Goal: Task Accomplishment & Management: Manage account settings

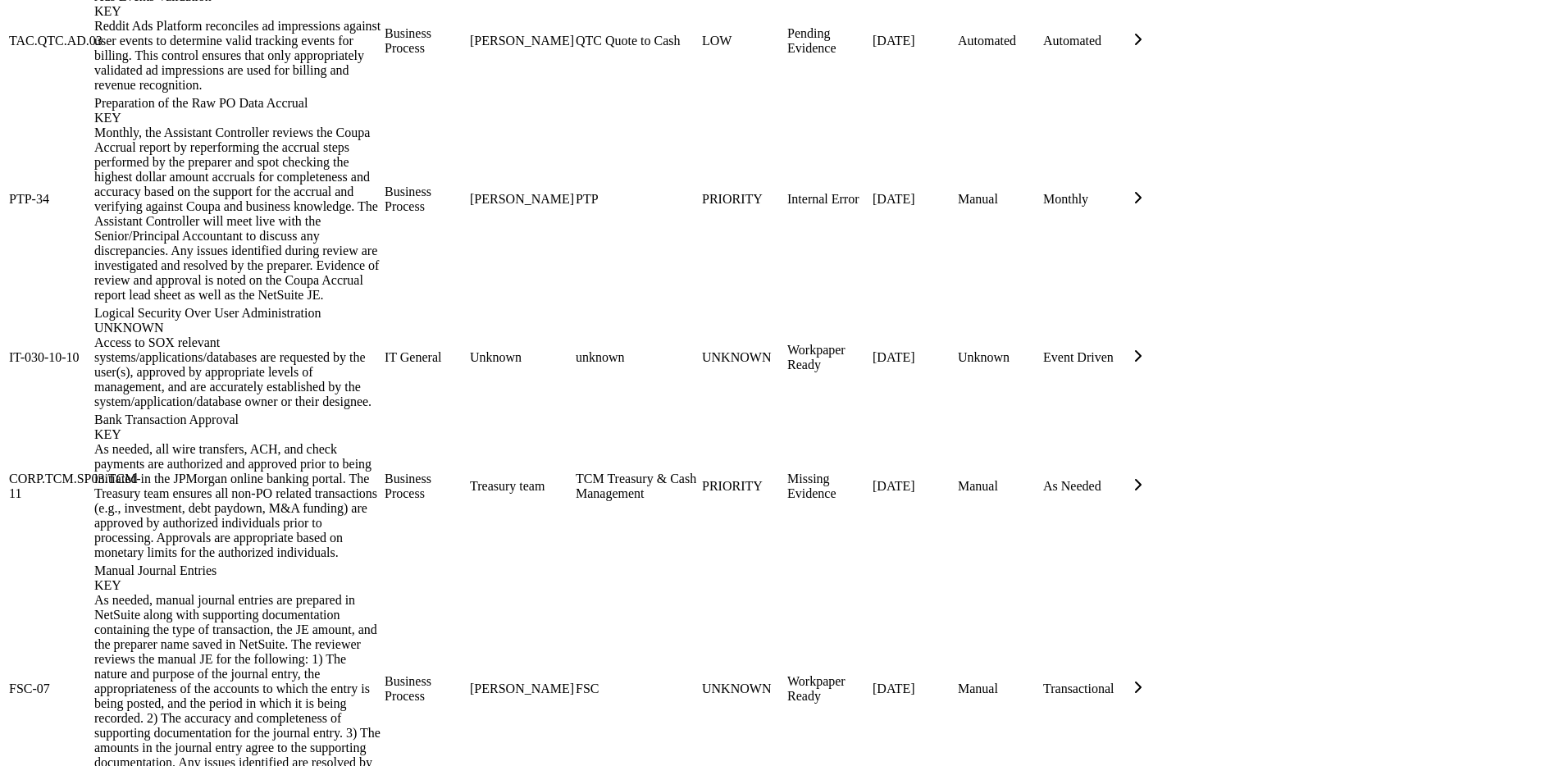
scroll to position [1341, 0]
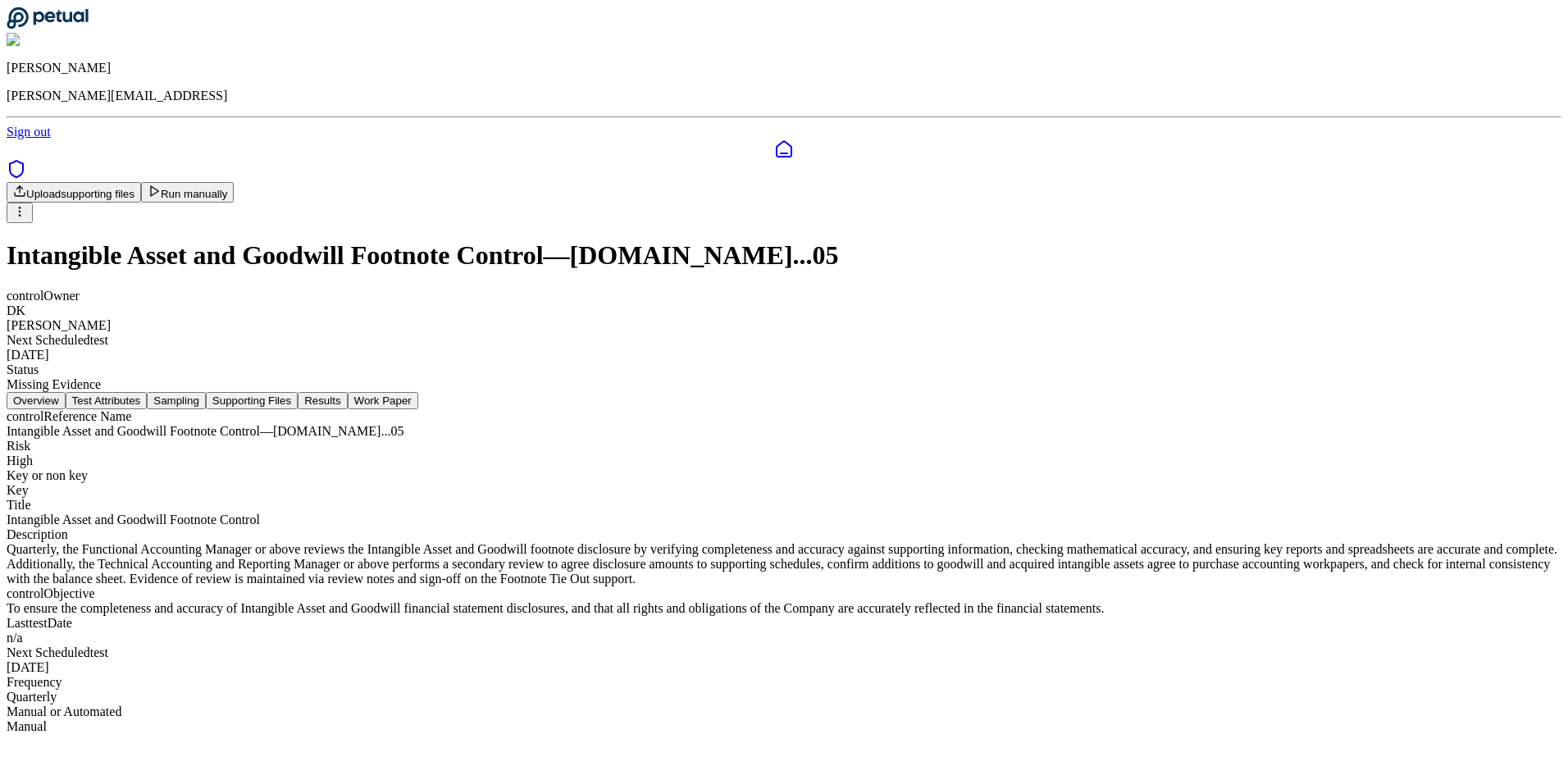
click at [941, 288] on div "control Owner DK Daniel Koop Next Scheduled test 9/29/2025 Status Missing Evide…" at bounding box center [784, 340] width 1555 height 103
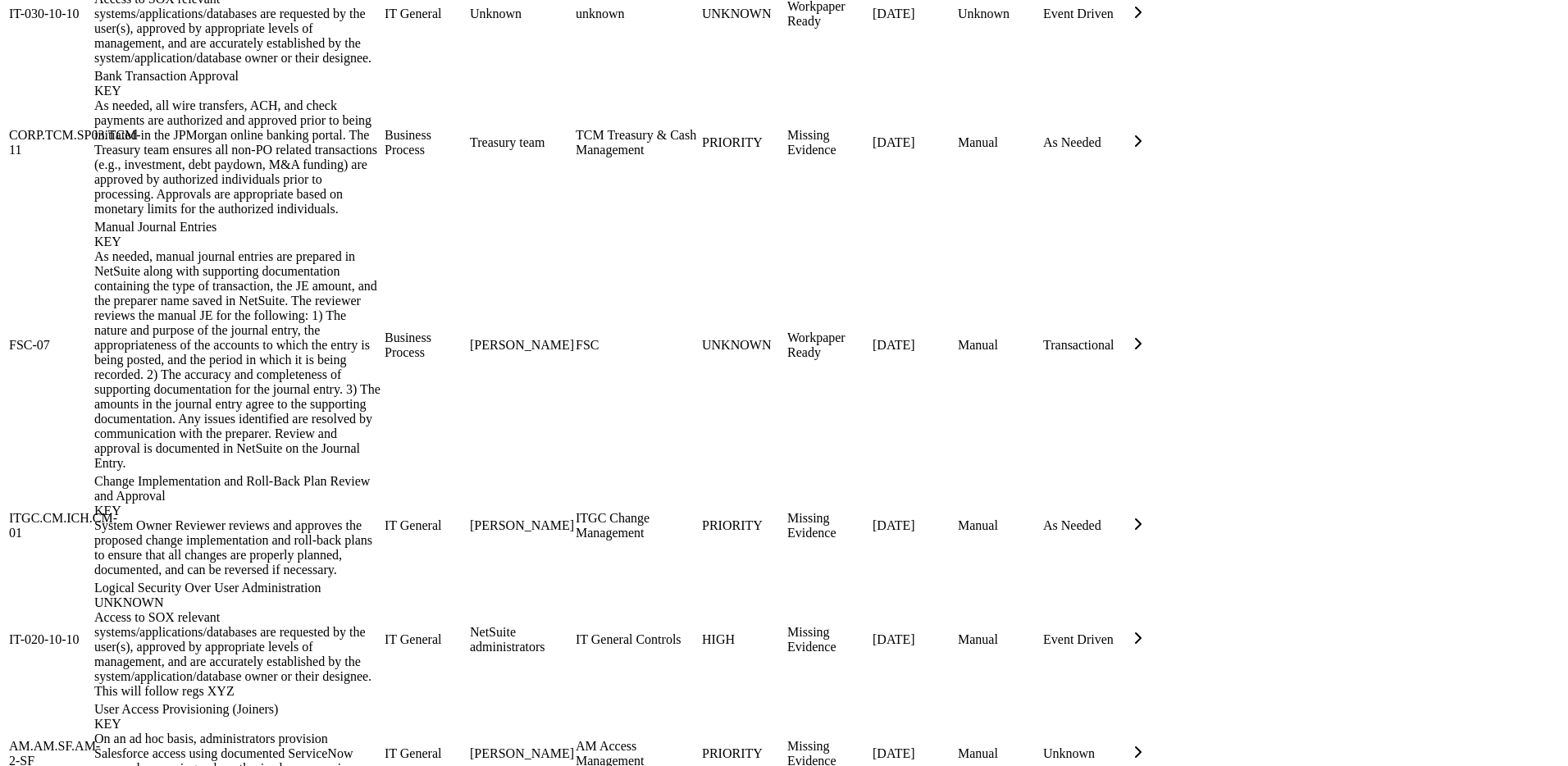
scroll to position [893, 0]
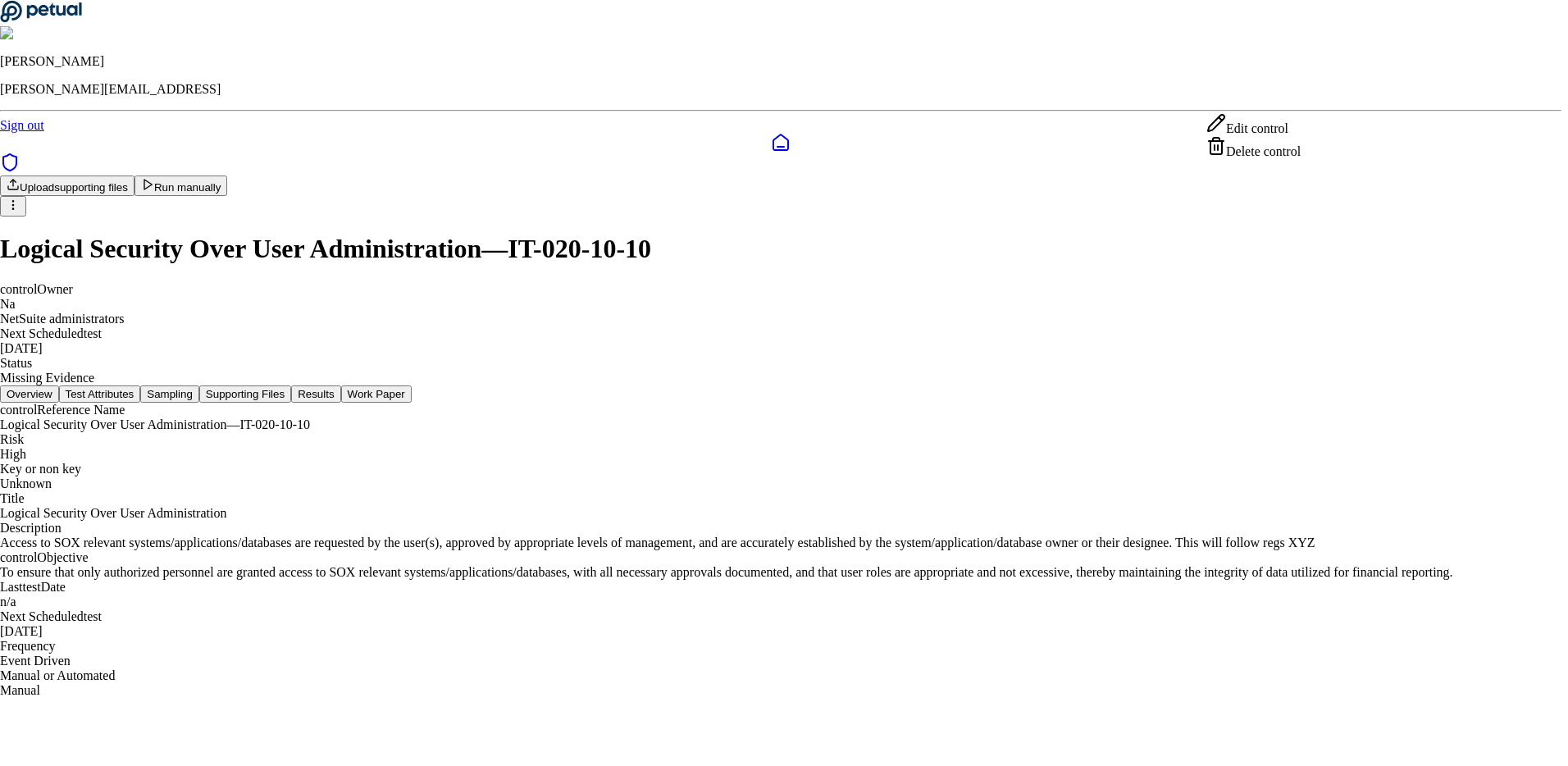
click at [1316, 97] on html "Andrew Li andrew@petual.ai Sign out Upload supporting files Run manually Logica…" at bounding box center [784, 355] width 1568 height 711
click at [555, 286] on html "Andrew Li andrew@petual.ai Sign out Upload supporting files Run manually Logica…" at bounding box center [784, 355] width 1568 height 711
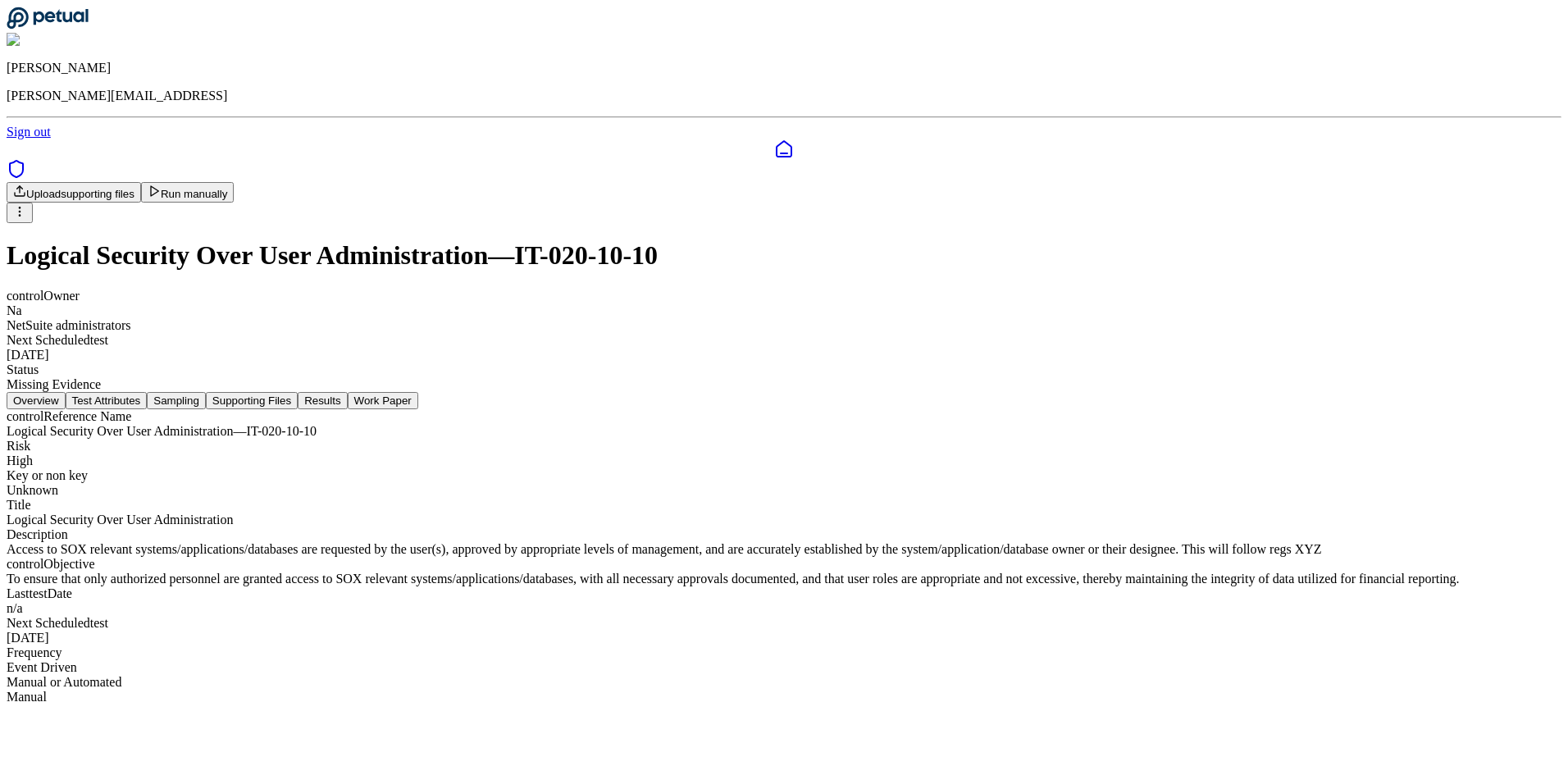
click at [147, 392] on button "Test Attributes" at bounding box center [106, 400] width 82 height 17
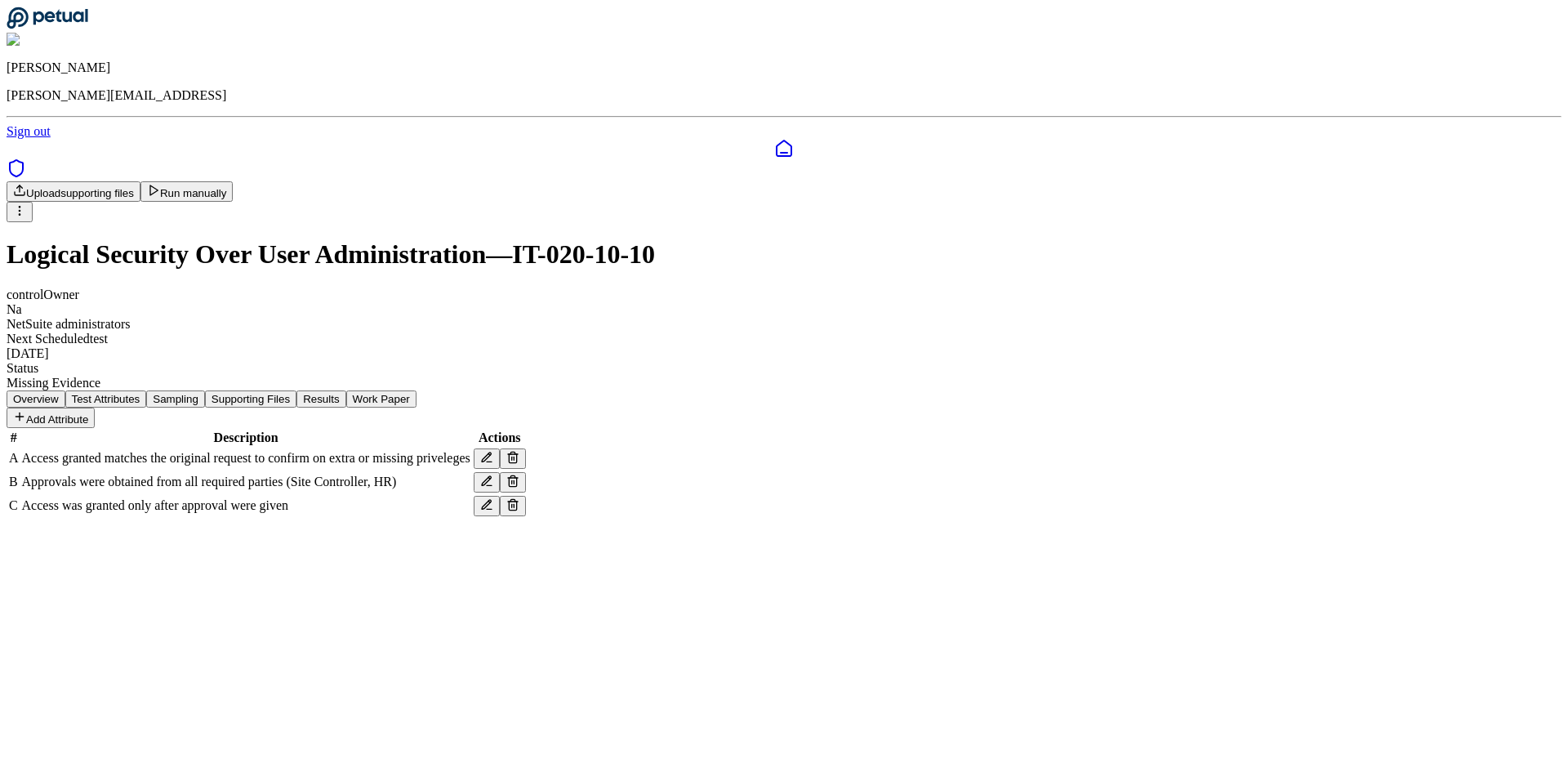
click at [631, 391] on nav "Overview Test Attributes Sampling Supporting Files Results Work Paper" at bounding box center [783, 399] width 1555 height 17
click at [205, 391] on button "Sampling" at bounding box center [175, 399] width 59 height 17
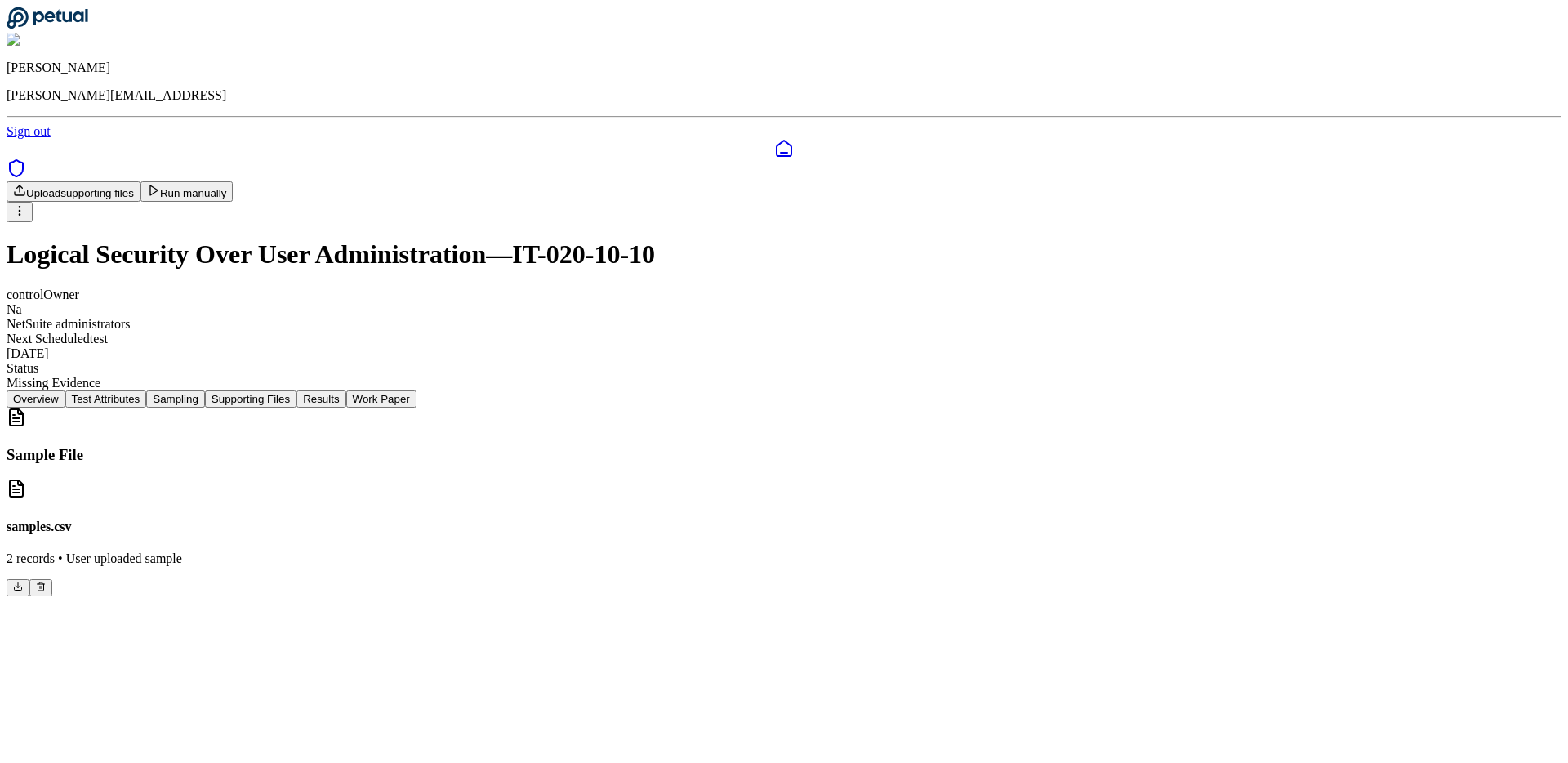
click at [296, 391] on button "Supporting Files" at bounding box center [250, 399] width 91 height 17
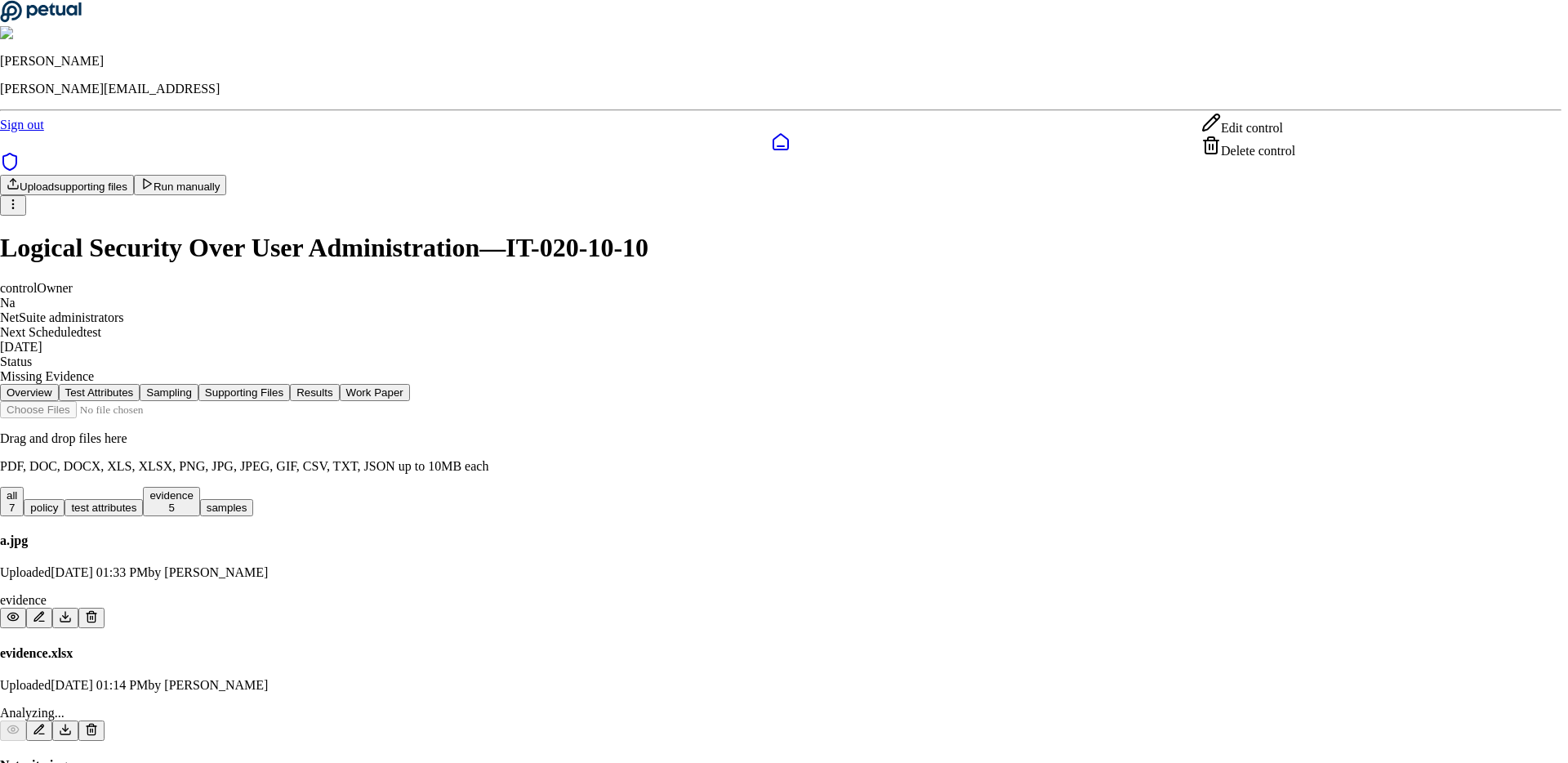
click at [1302, 100] on html "Andrew Li andrew@petual.ai Sign out Upload supporting files Run manually Logica…" at bounding box center [784, 672] width 1568 height 1344
click at [1283, 158] on div "Delete control" at bounding box center [1248, 147] width 94 height 23
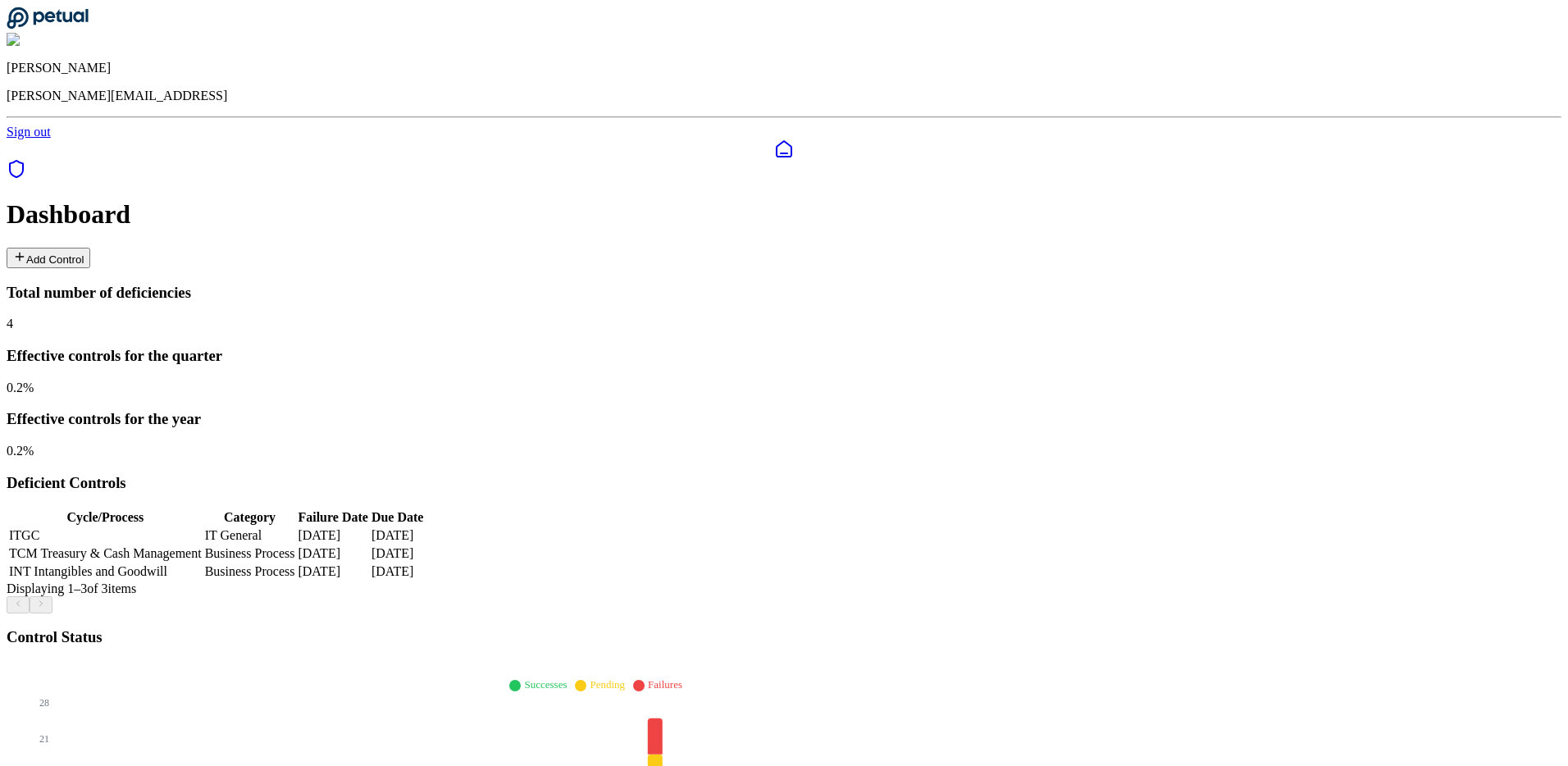
click at [91, 248] on button "Add Control" at bounding box center [48, 257] width 83 height 20
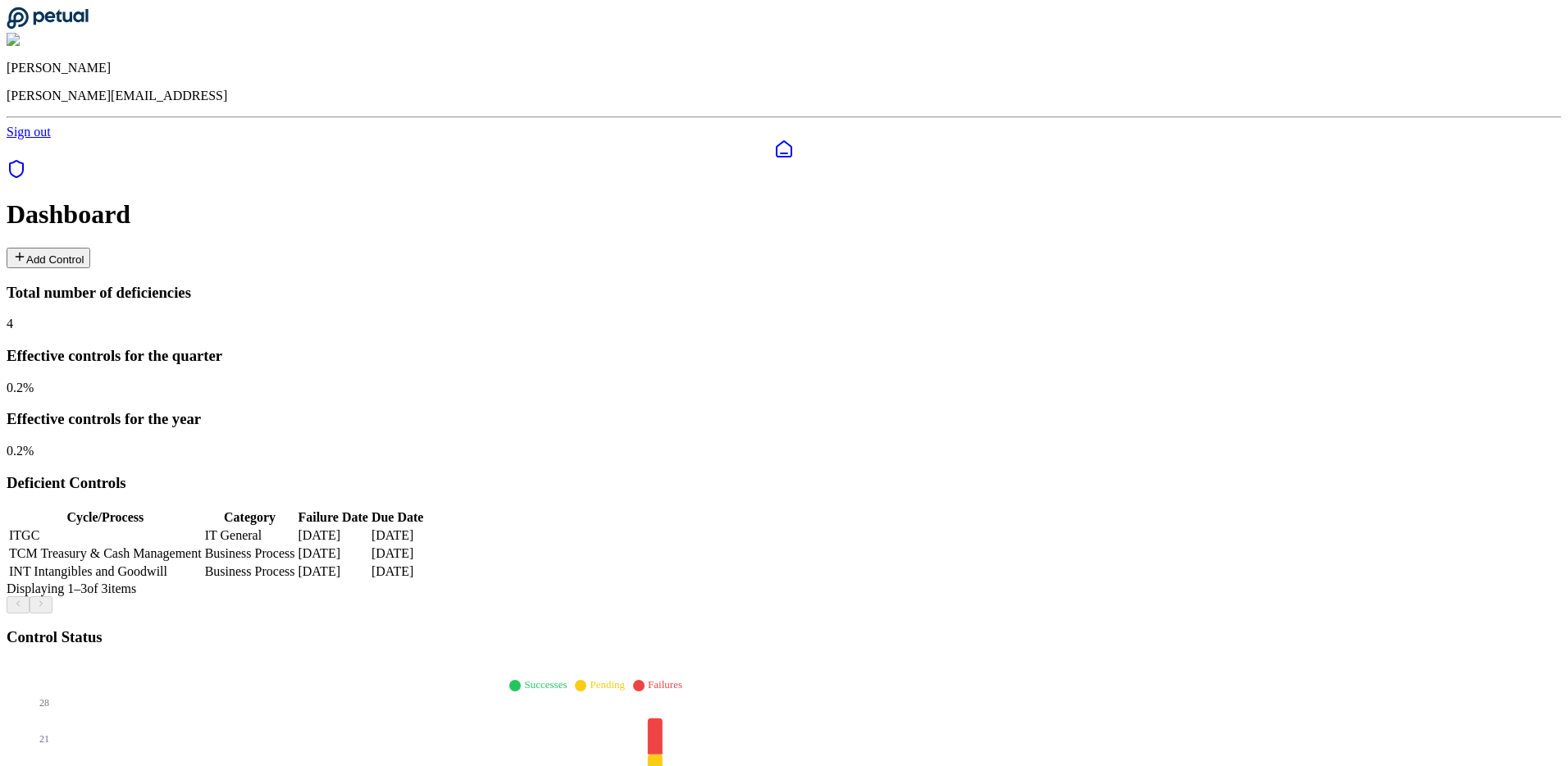
drag, startPoint x: 1483, startPoint y: 67, endPoint x: 1480, endPoint y: 81, distance: 14.3
click at [91, 248] on button "Add Control" at bounding box center [48, 257] width 83 height 20
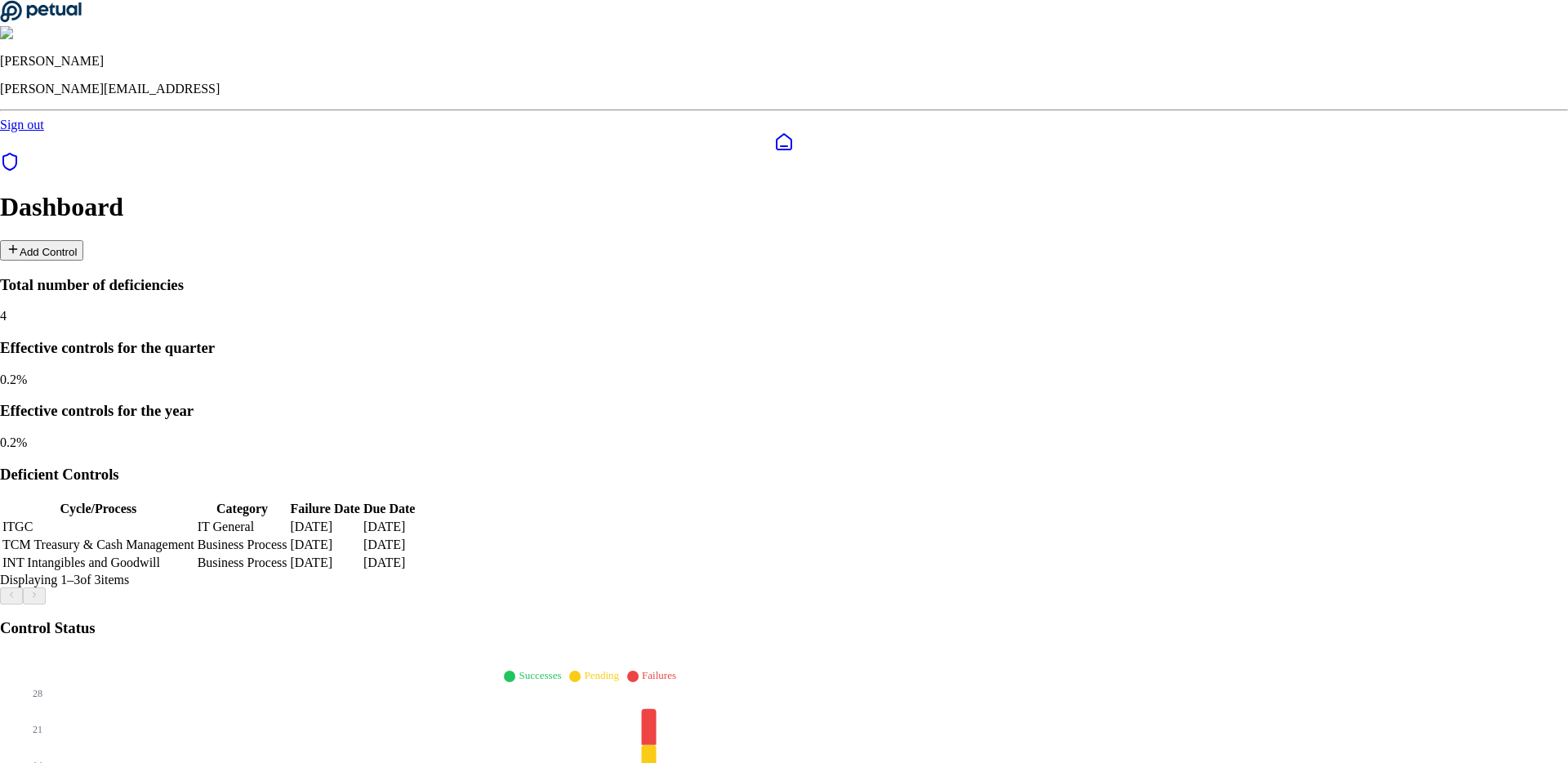
type input "**********"
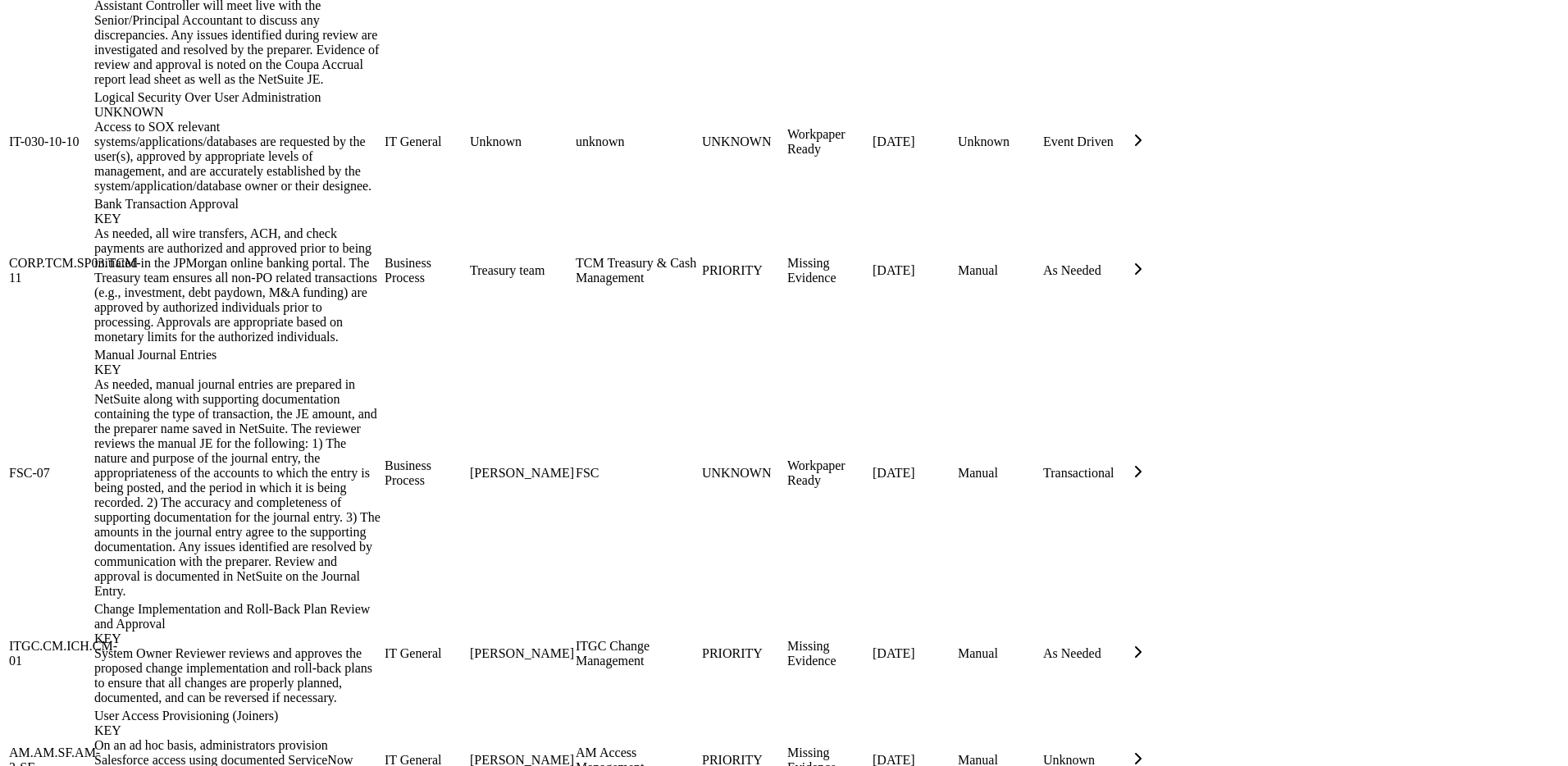
scroll to position [2176, 0]
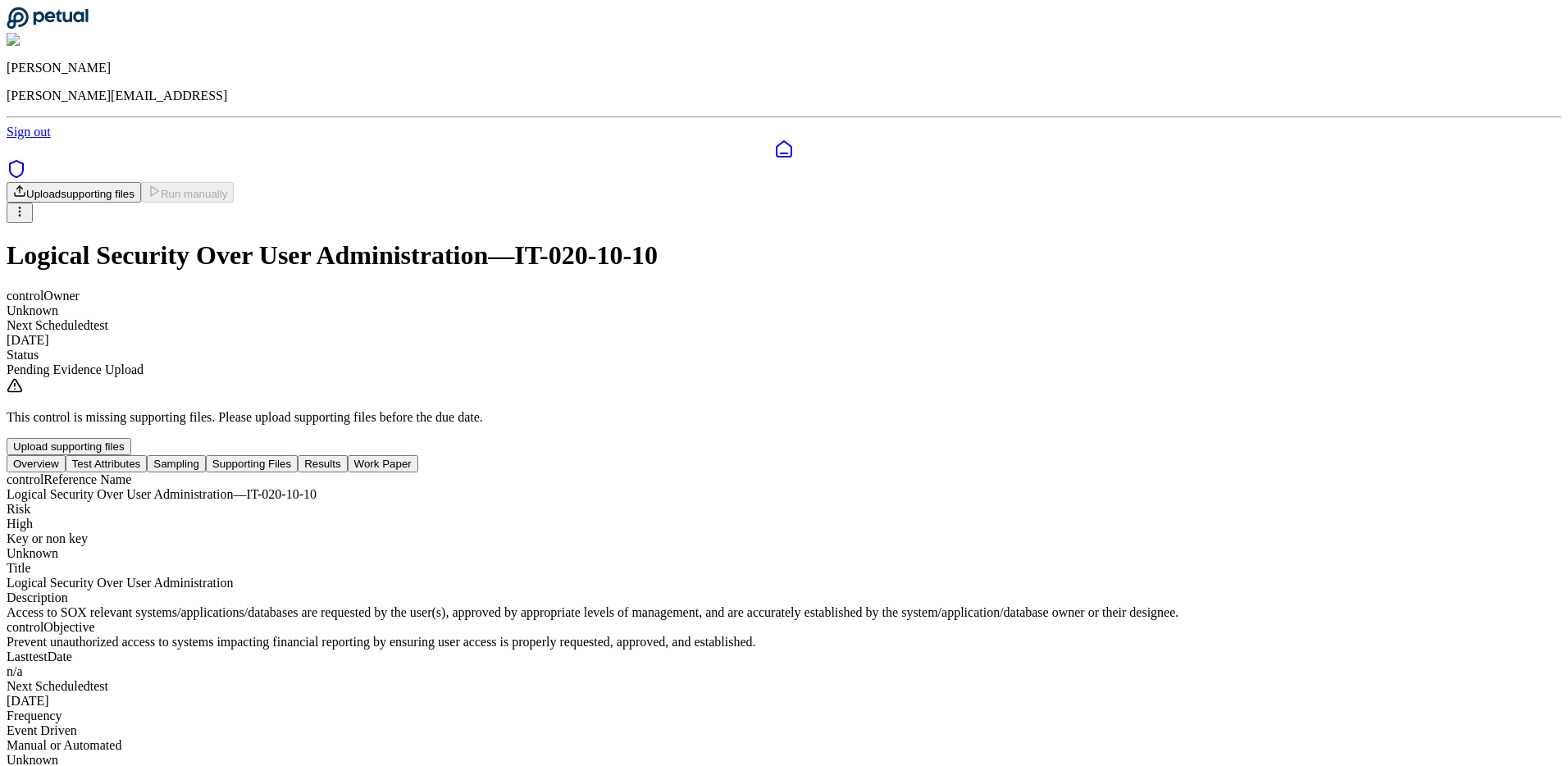
click at [206, 455] on button "Sampling" at bounding box center [176, 463] width 59 height 17
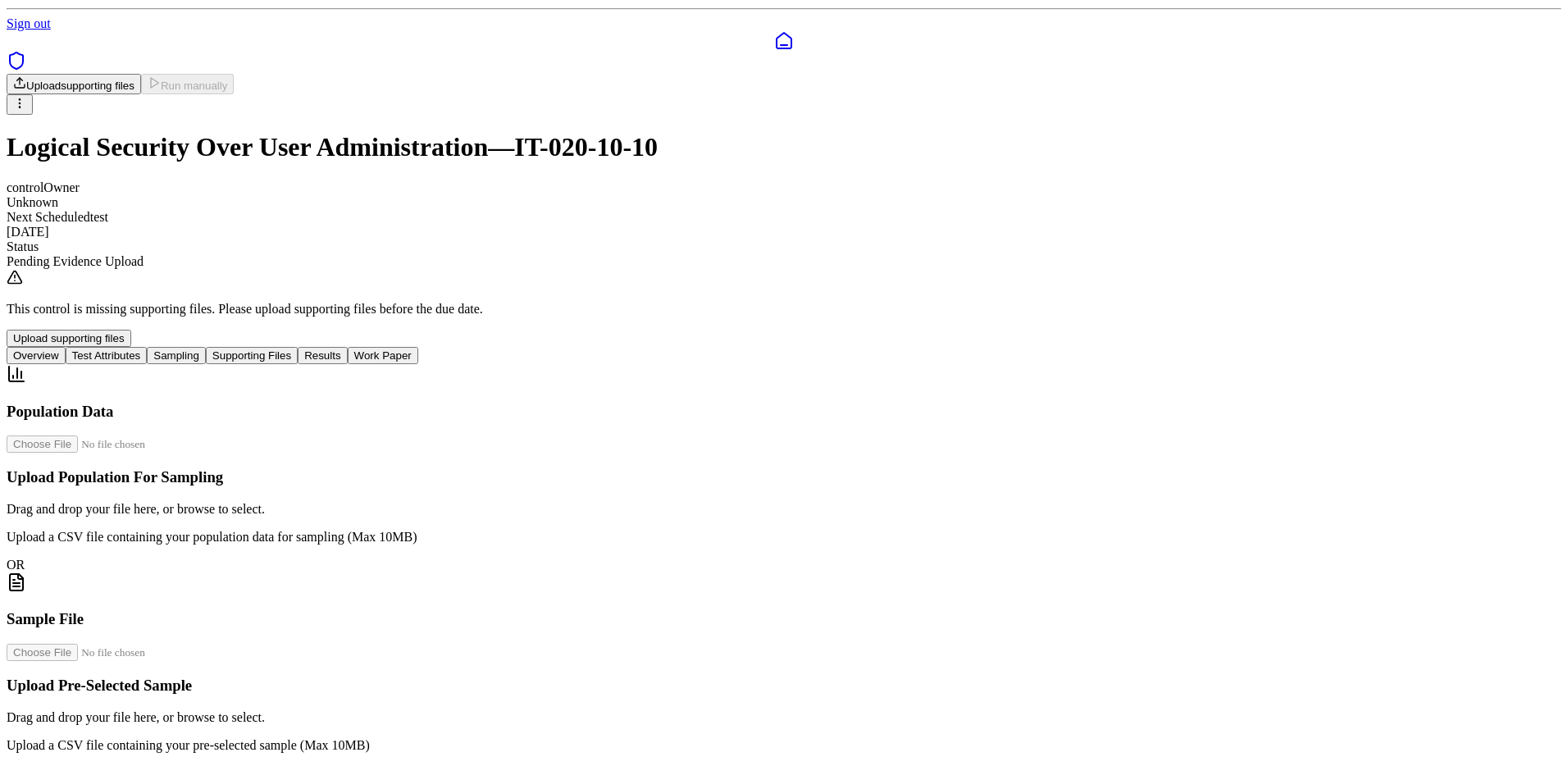
scroll to position [290, 0]
click at [193, 644] on input "file" at bounding box center [99, 651] width 186 height 17
type input "**********"
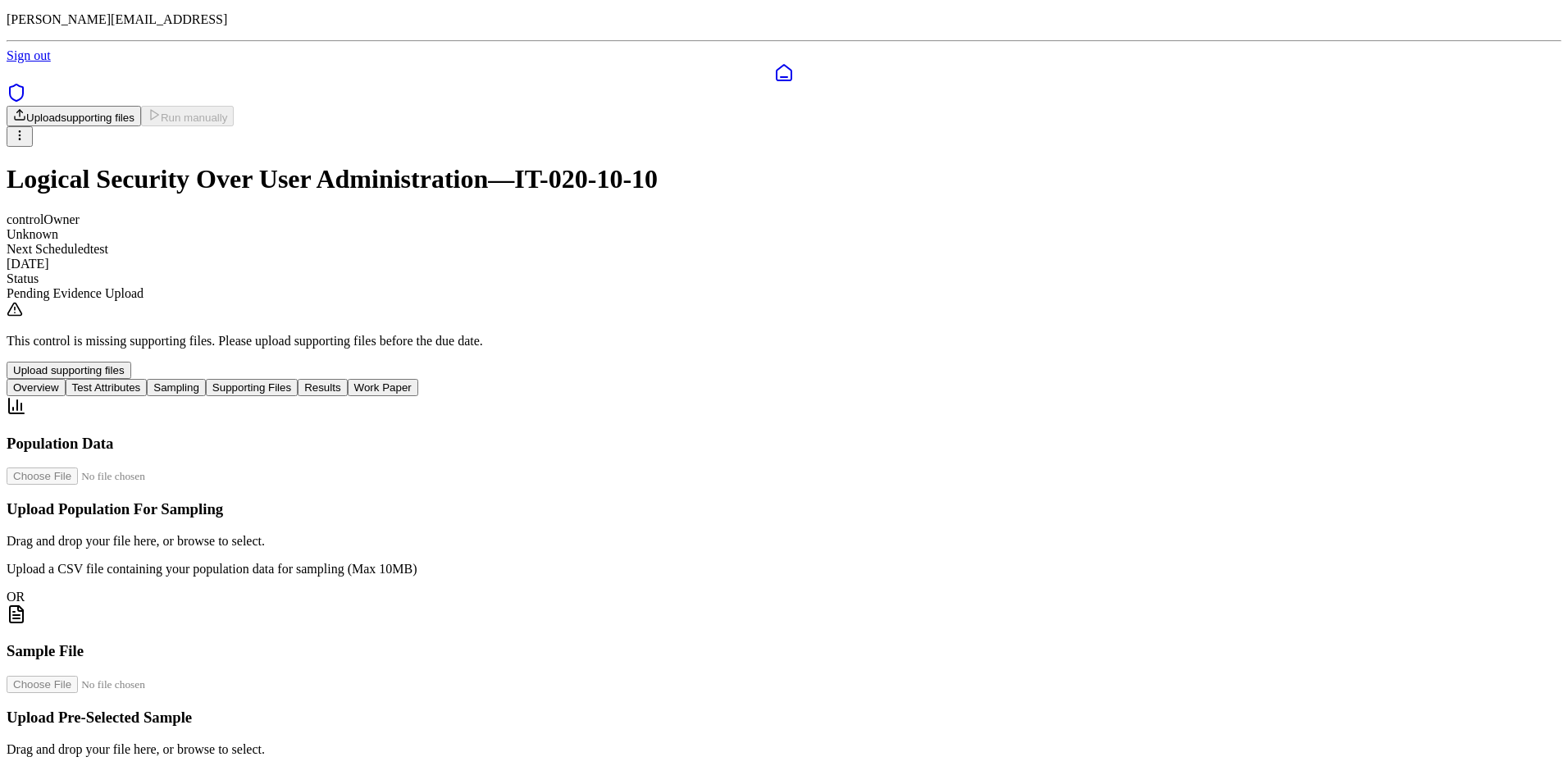
scroll to position [0, 0]
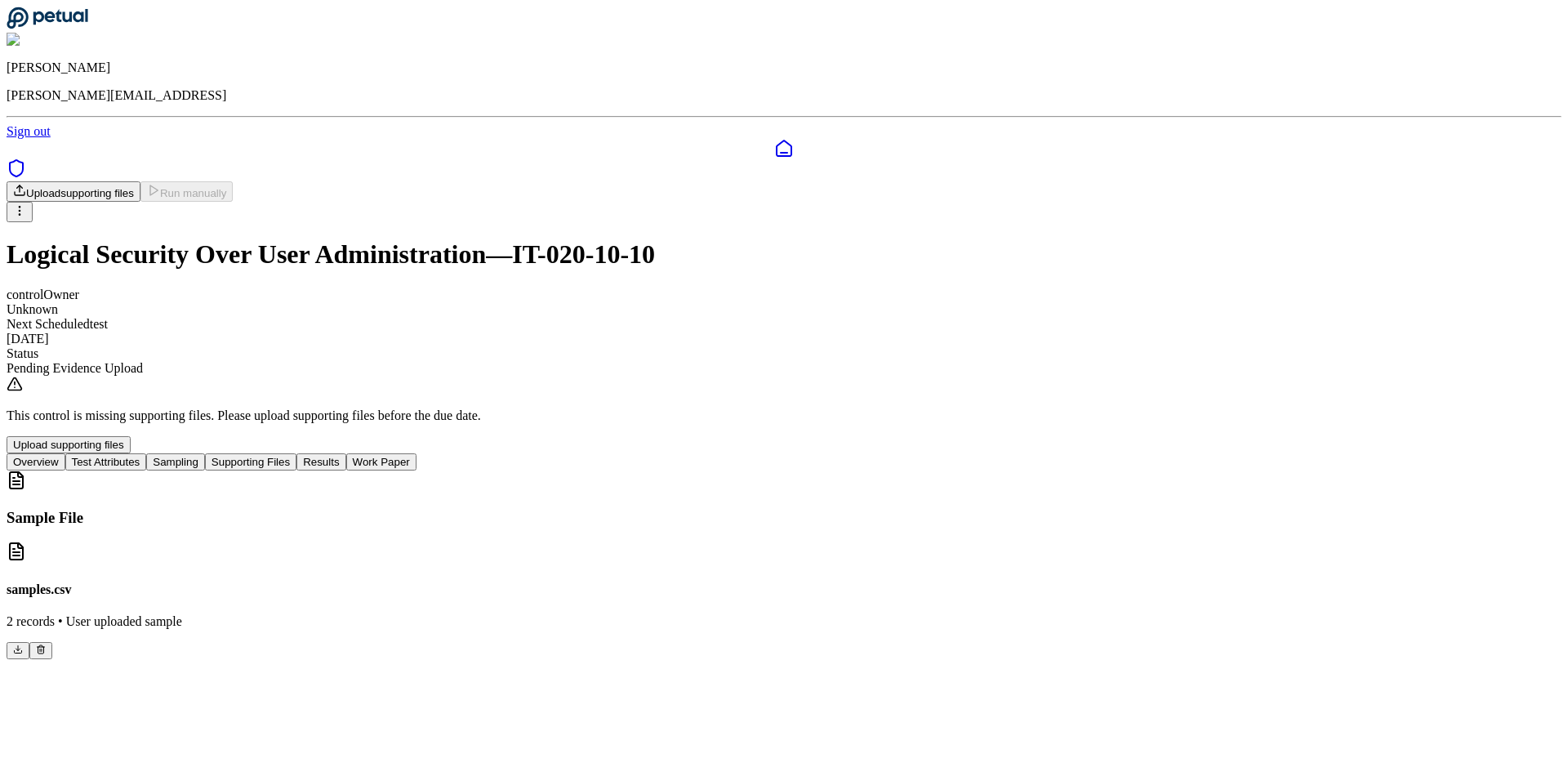
click at [296, 454] on button "Supporting Files" at bounding box center [250, 462] width 91 height 17
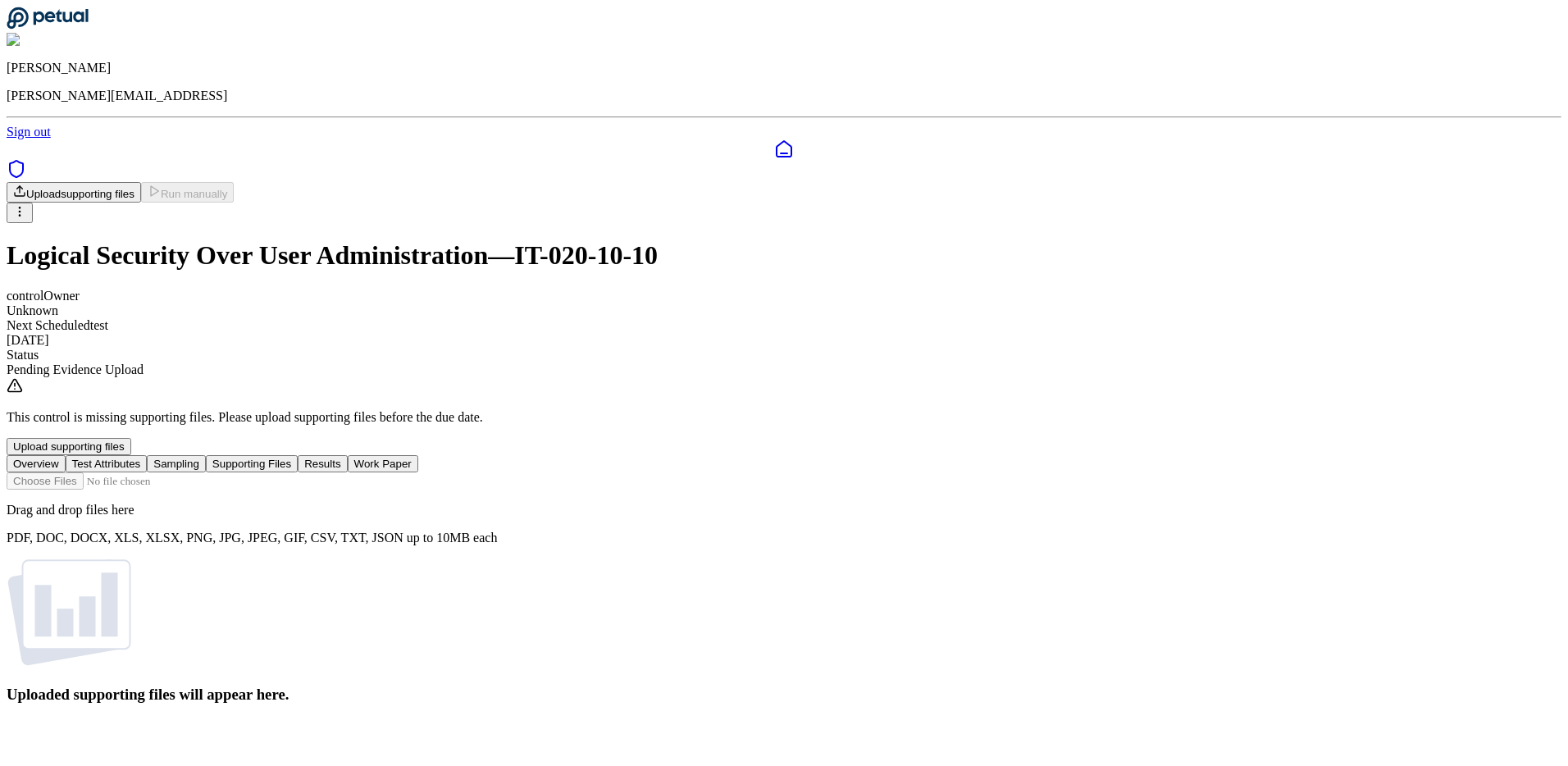
scroll to position [60, 0]
click at [774, 472] on div "Drag and drop files here PDF, DOC, DOCX, XLS, XLSX, PNG, JPG, JPEG, GIF, CSV, T…" at bounding box center [784, 509] width 1555 height 73
click at [825, 472] on div "Drag and drop files here PDF, DOC, DOCX, XLS, XLSX, PNG, JPG, JPEG, GIF, CSV, T…" at bounding box center [784, 509] width 1555 height 73
click at [193, 472] on input "file" at bounding box center [99, 480] width 186 height 17
type input "**********"
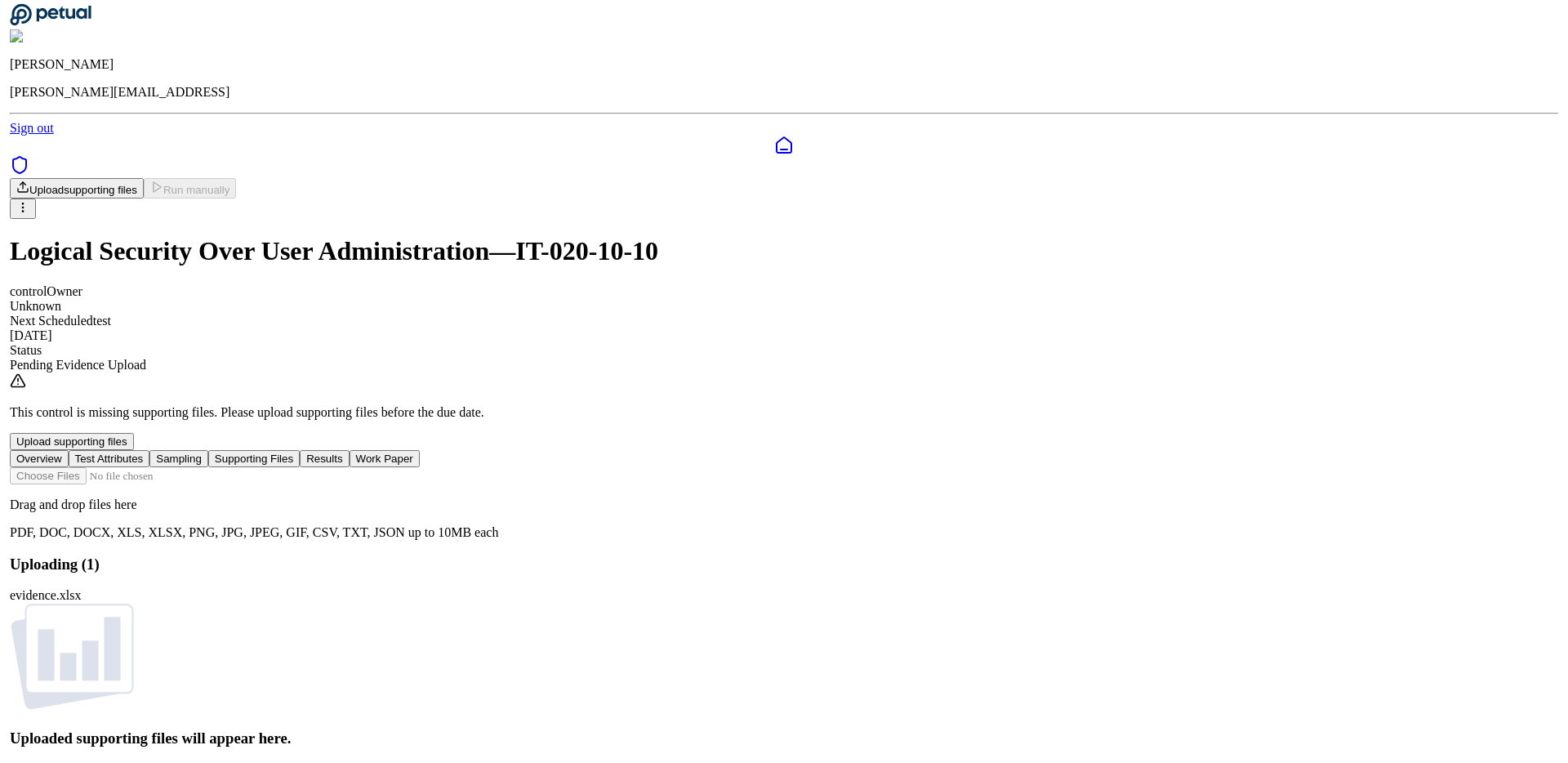
scroll to position [0, 0]
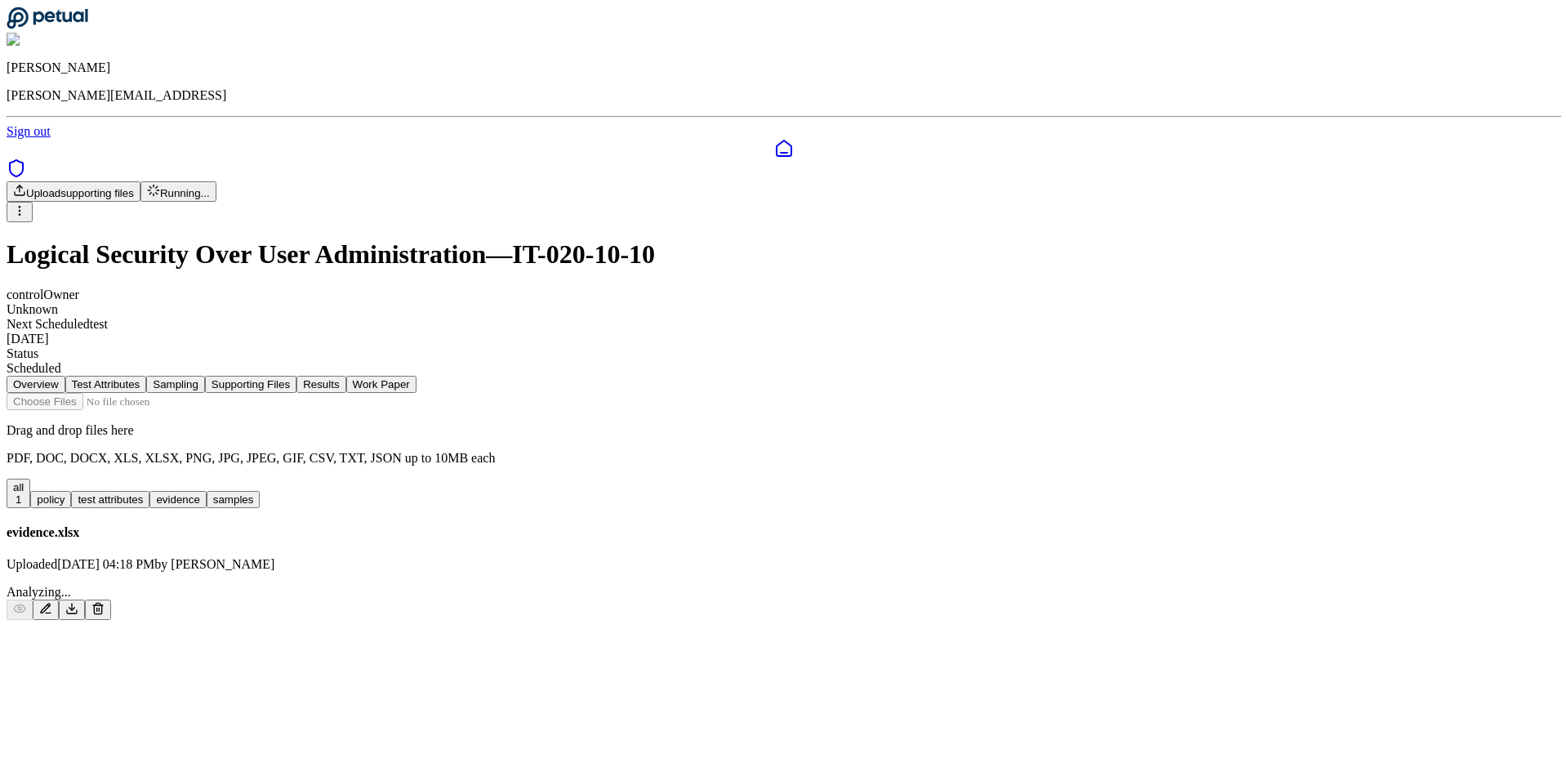
click at [1330, 181] on div "Upload supporting files Running... Logical Security Over User Administration — …" at bounding box center [783, 278] width 1555 height 195
click at [1319, 97] on html "Andrew Li andrew@petual.ai Sign out Upload supporting files Running... Logical …" at bounding box center [784, 317] width 1568 height 633
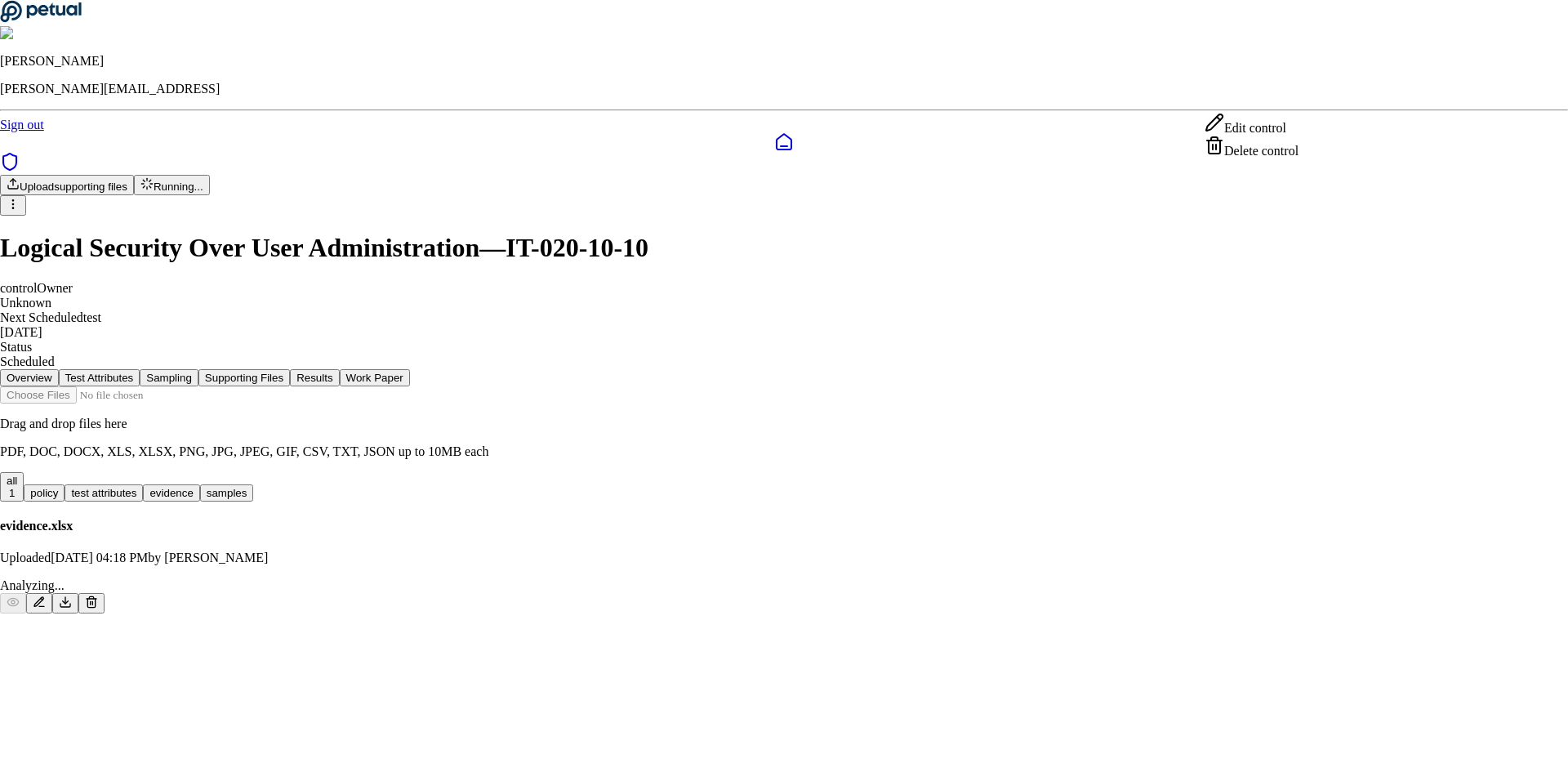
click at [1319, 97] on html "Andrew Li andrew@petual.ai Sign out Upload supporting files Running... Logical …" at bounding box center [784, 313] width 1568 height 627
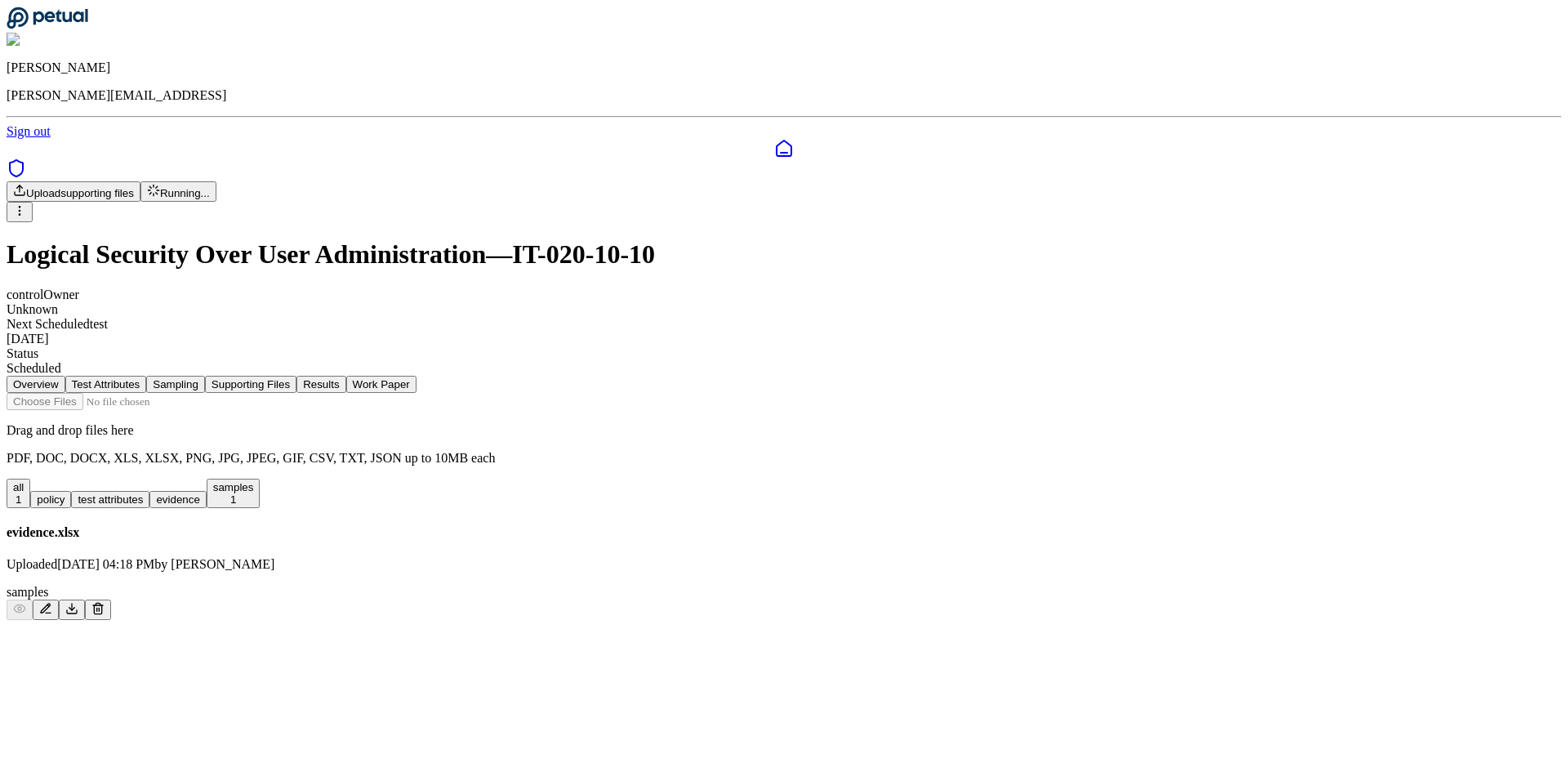
click at [1299, 92] on html "[PERSON_NAME] [PERSON_NAME][EMAIL_ADDRESS] Sign out Upload supporting files Run…" at bounding box center [784, 317] width 1568 height 633
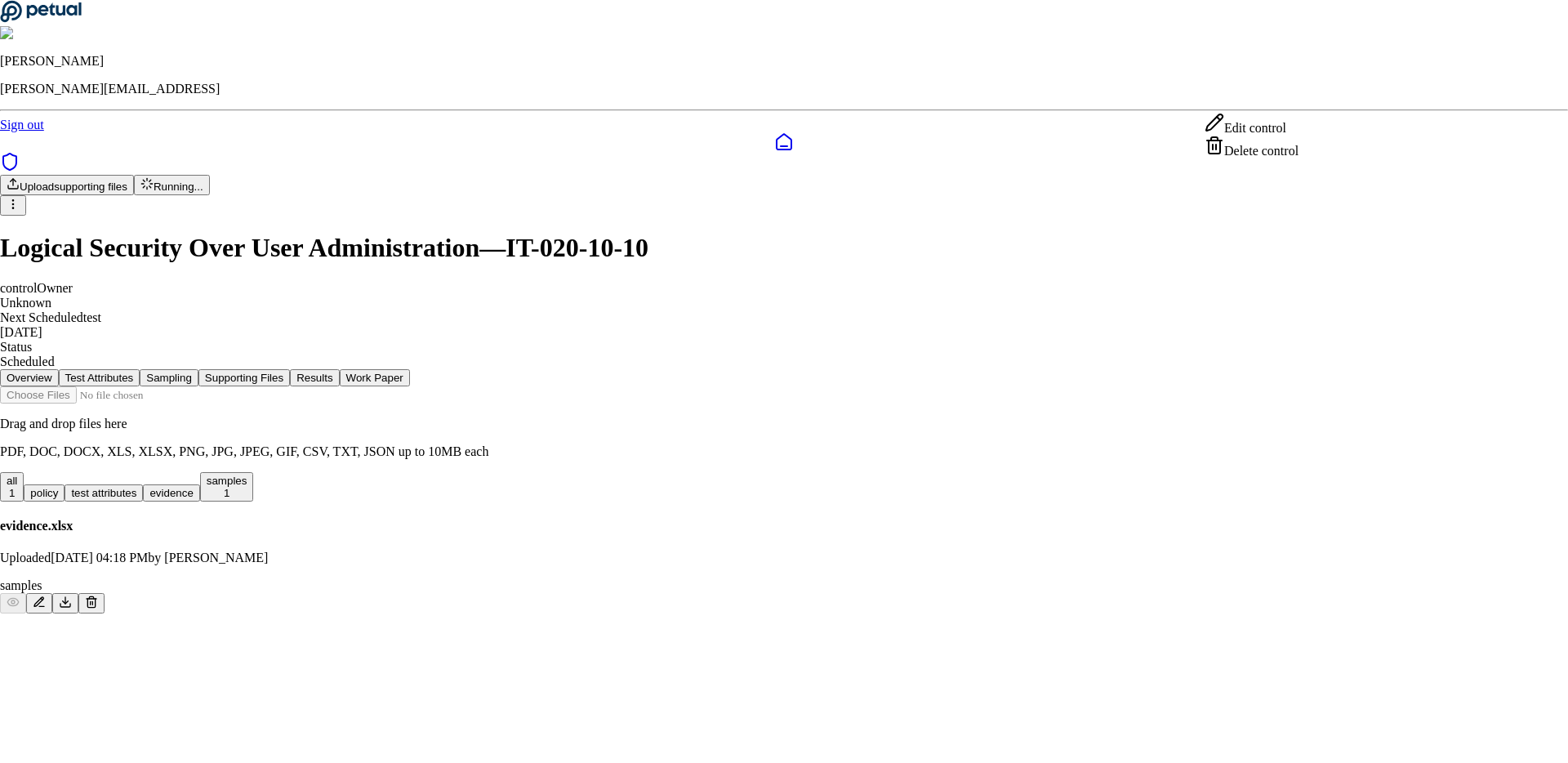
click at [1304, 92] on html "[PERSON_NAME] [PERSON_NAME][EMAIL_ADDRESS] Sign out Upload supporting files Run…" at bounding box center [784, 313] width 1568 height 627
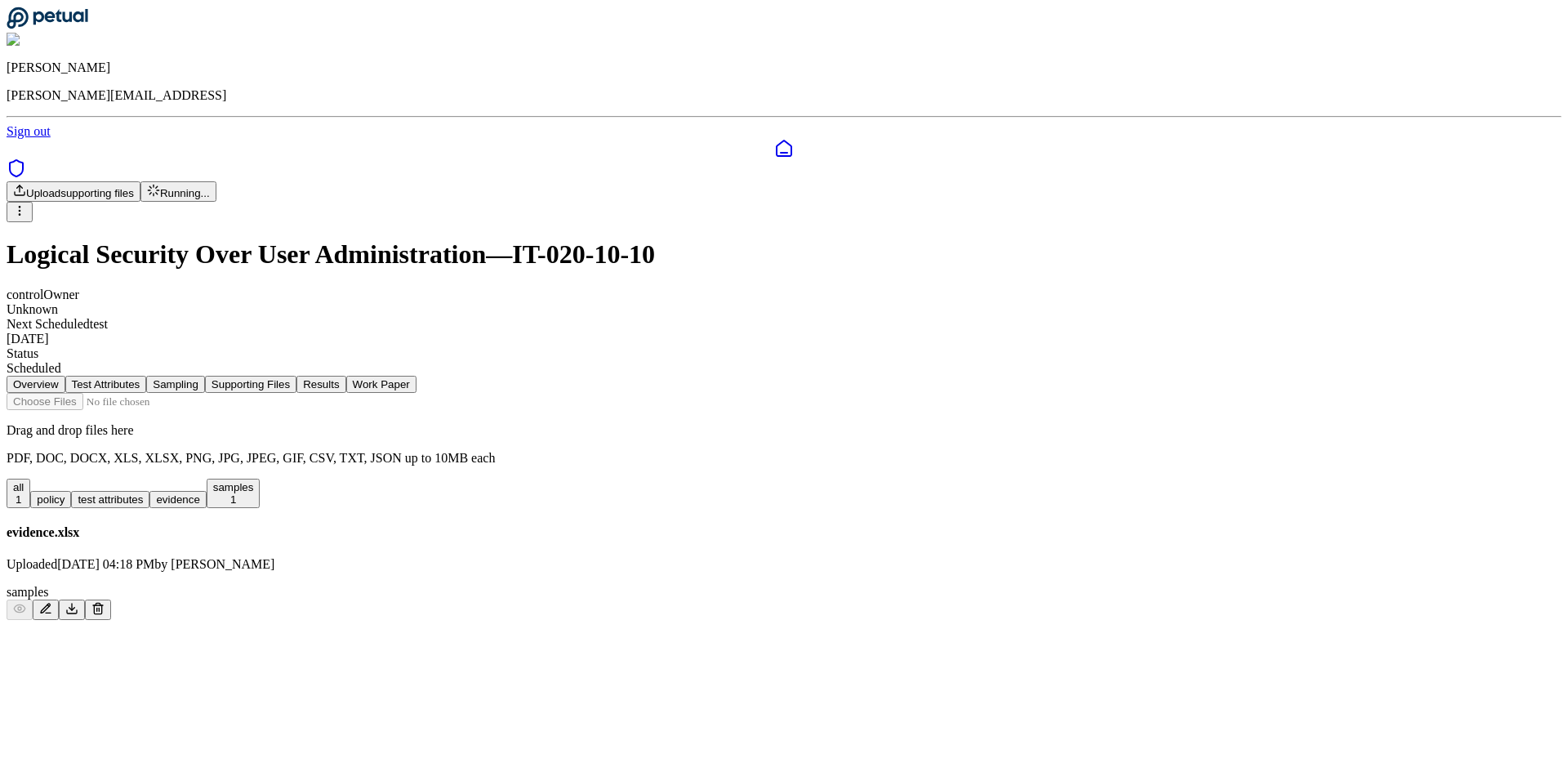
click at [118, 486] on div "Overview Test Attributes Sampling Supporting Files Results Work Paper Drag and …" at bounding box center [783, 498] width 1555 height 245
click at [774, 139] on icon at bounding box center [784, 149] width 19 height 19
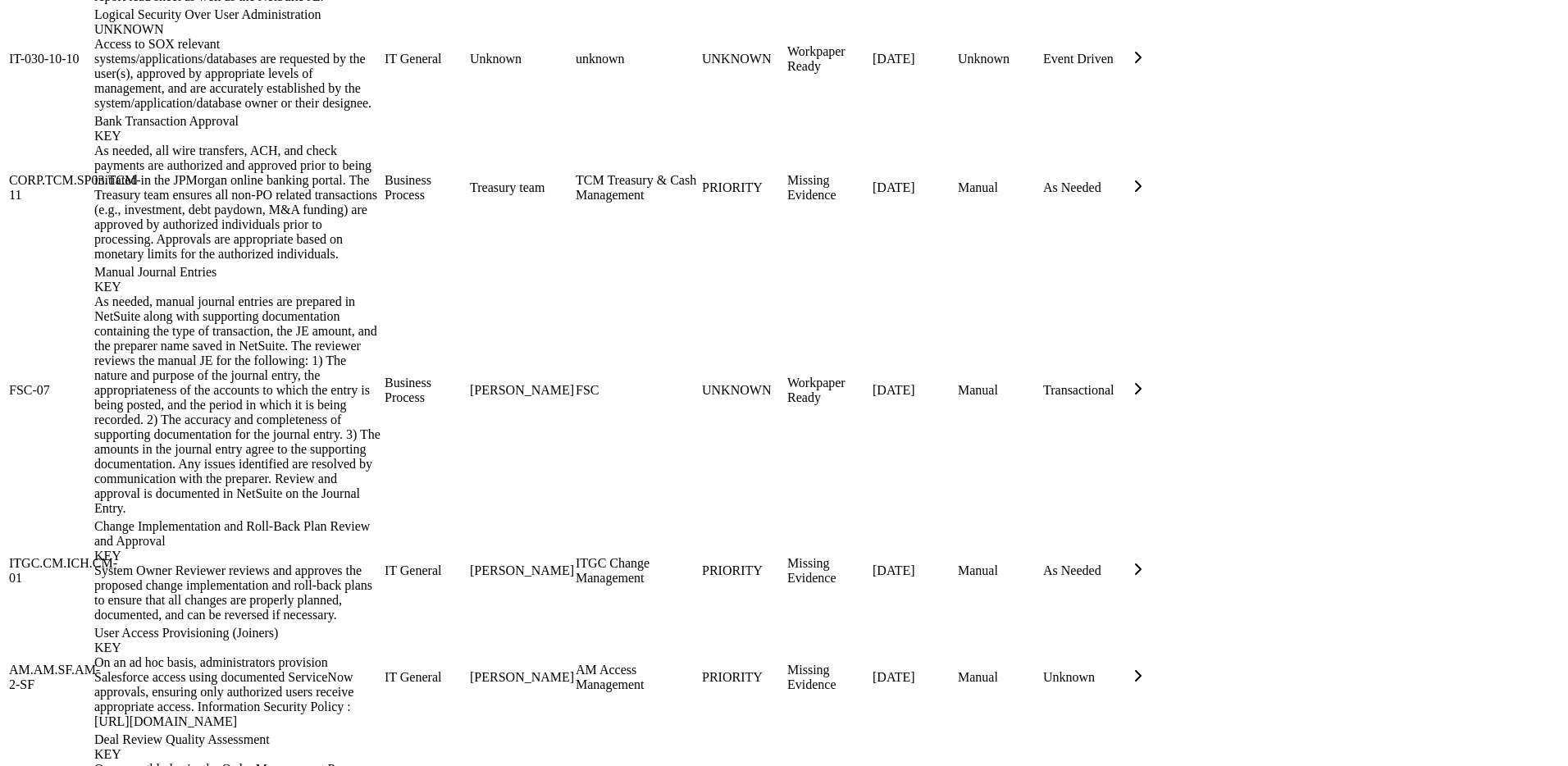
scroll to position [2176, 0]
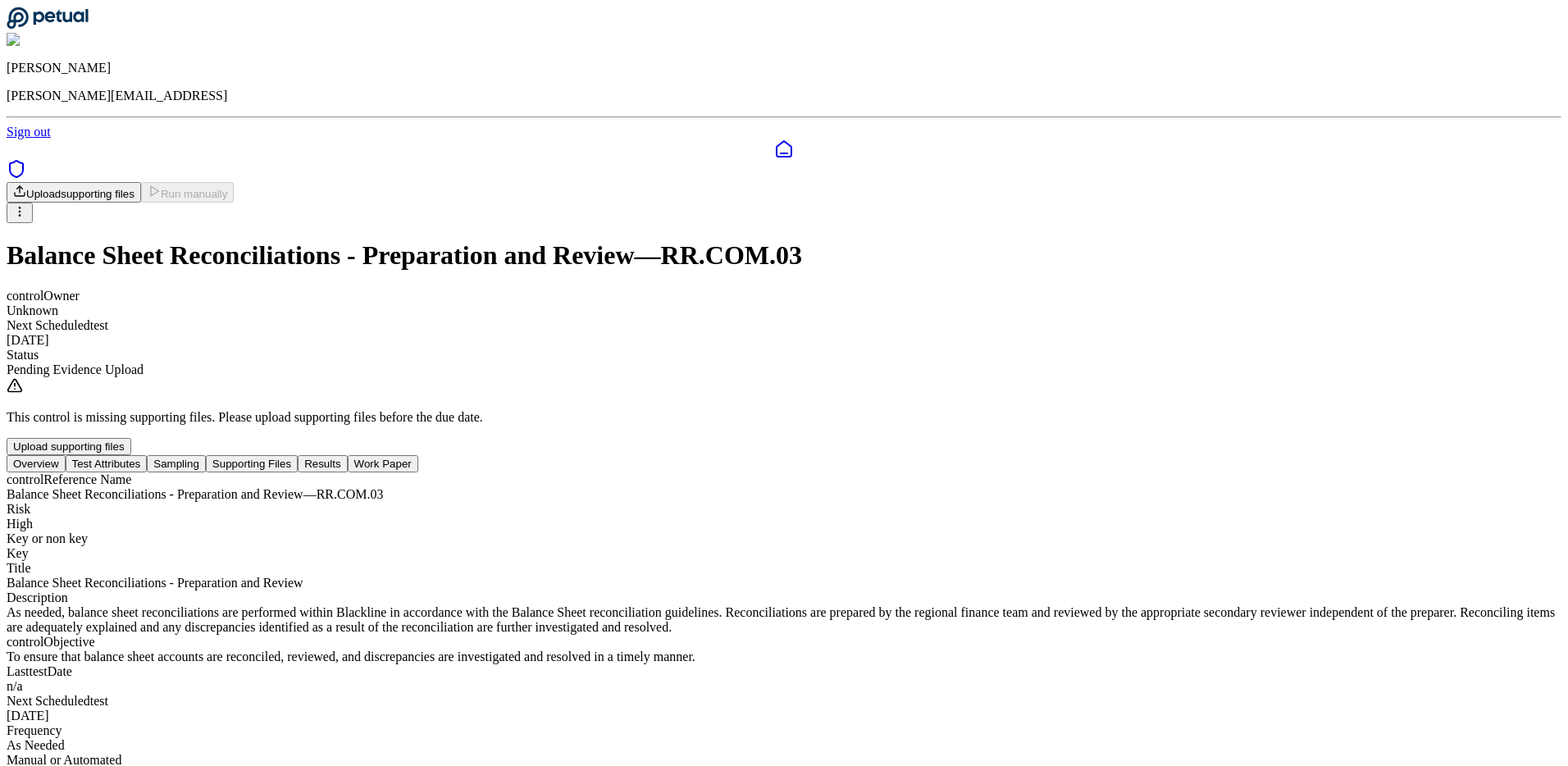
click at [774, 139] on icon at bounding box center [784, 149] width 20 height 20
